Goal: Find specific page/section: Find specific page/section

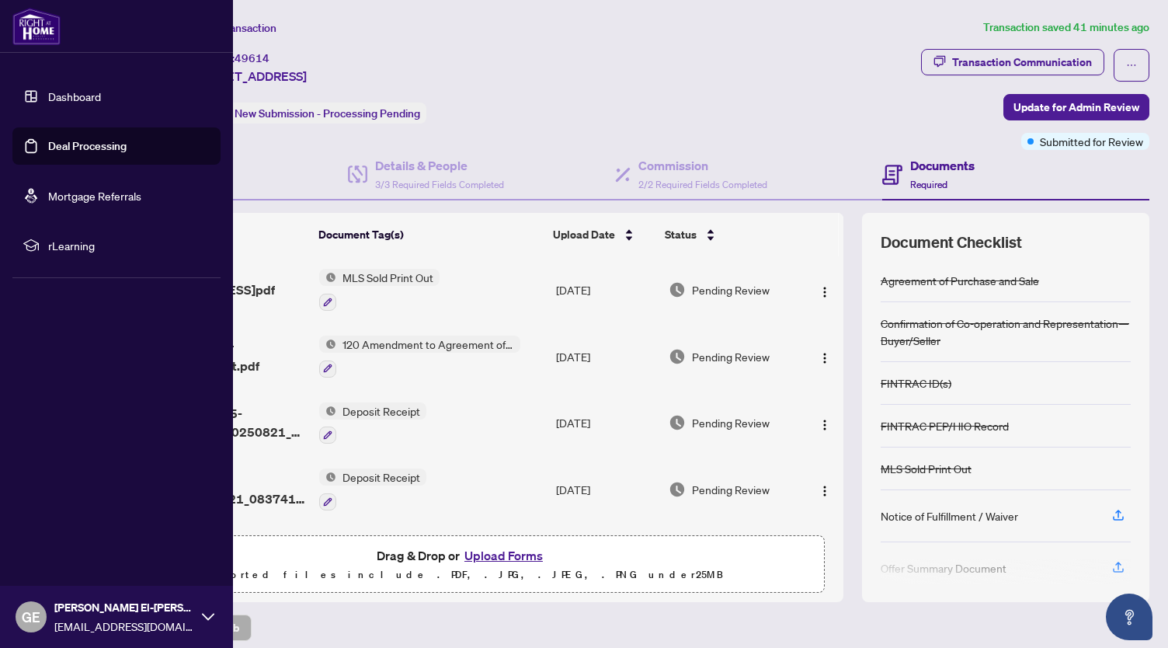
click at [43, 27] on img at bounding box center [36, 26] width 48 height 37
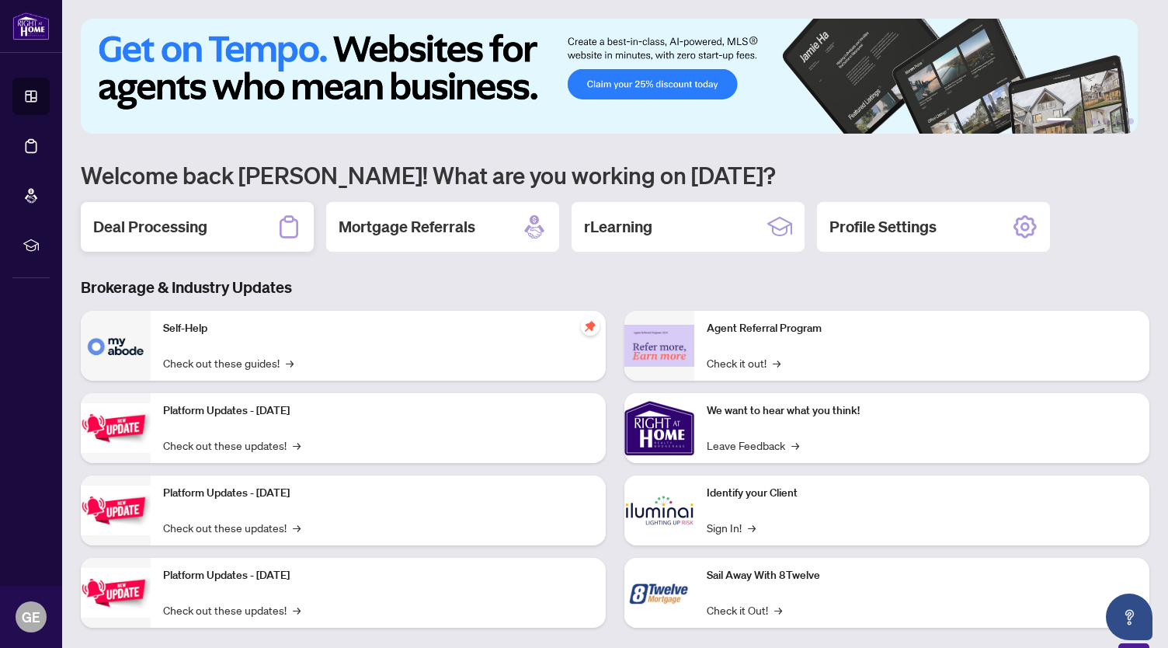
click at [230, 217] on div "Deal Processing" at bounding box center [197, 227] width 233 height 50
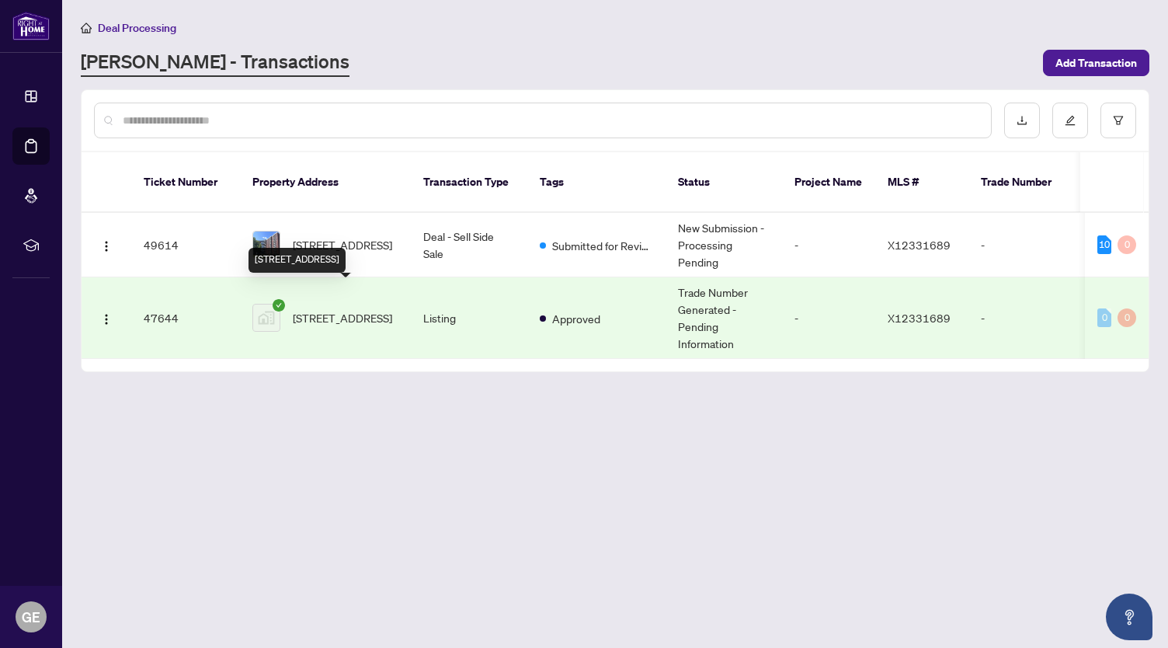
click at [339, 309] on span "[STREET_ADDRESS]" at bounding box center [342, 317] width 99 height 17
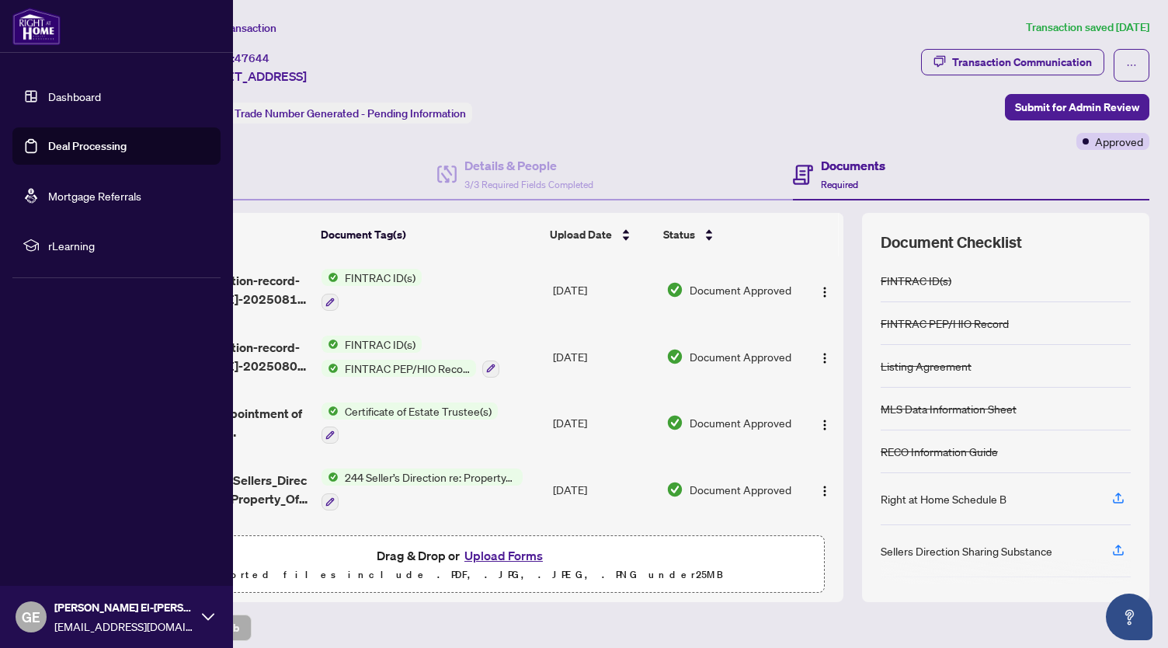
click at [56, 27] on img at bounding box center [36, 26] width 48 height 37
